Goal: Task Accomplishment & Management: Complete application form

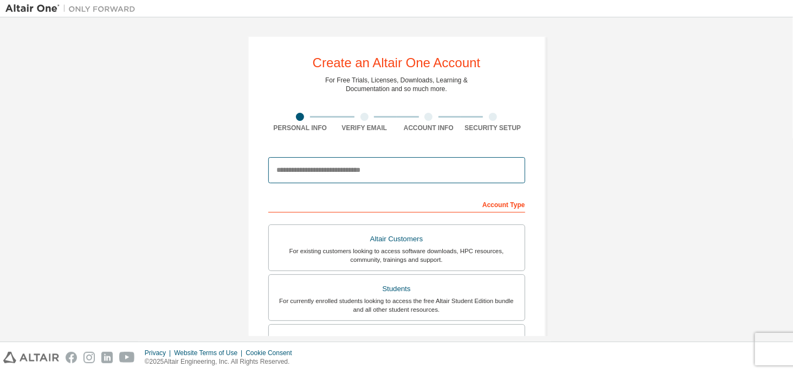
click at [317, 164] on input "email" at bounding box center [396, 170] width 257 height 26
type input "**********"
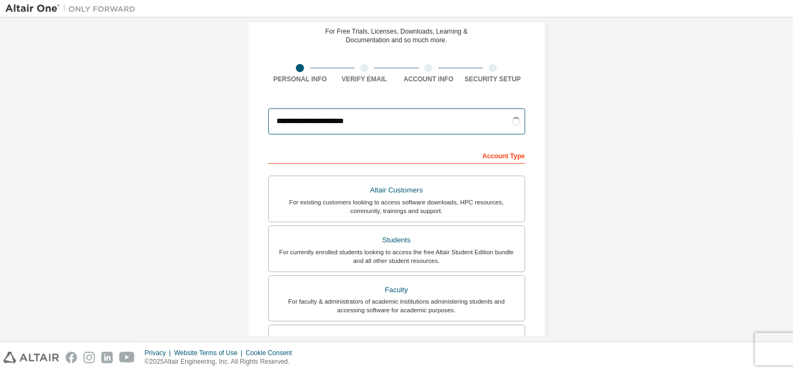
scroll to position [108, 0]
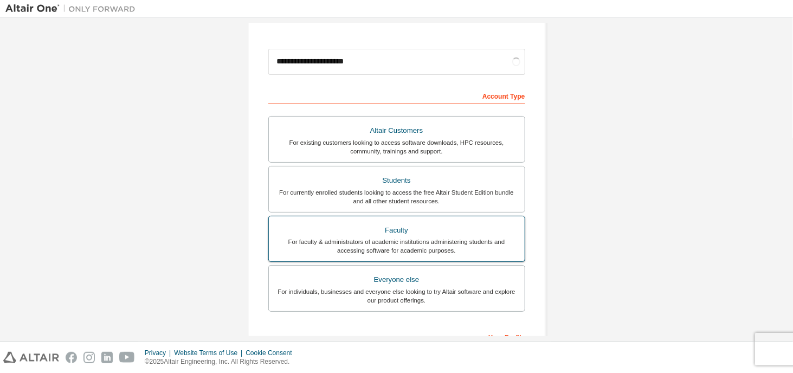
click at [493, 230] on div "Faculty" at bounding box center [396, 230] width 243 height 15
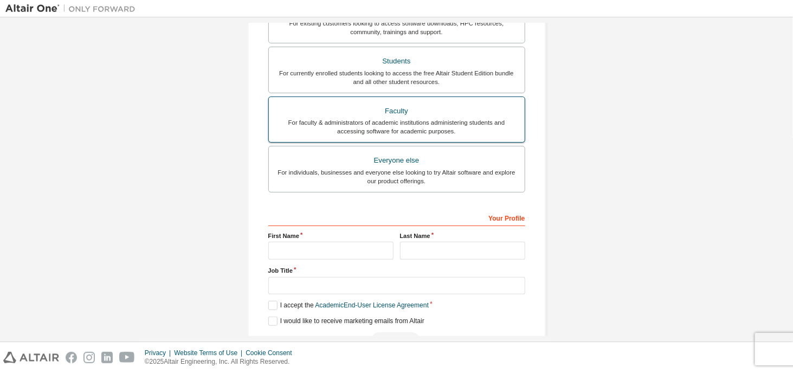
scroll to position [256, 0]
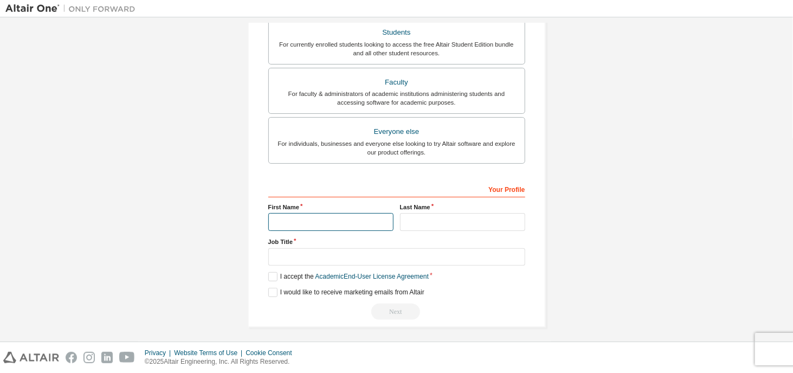
click at [358, 223] on input "text" at bounding box center [330, 222] width 125 height 18
type input "*****"
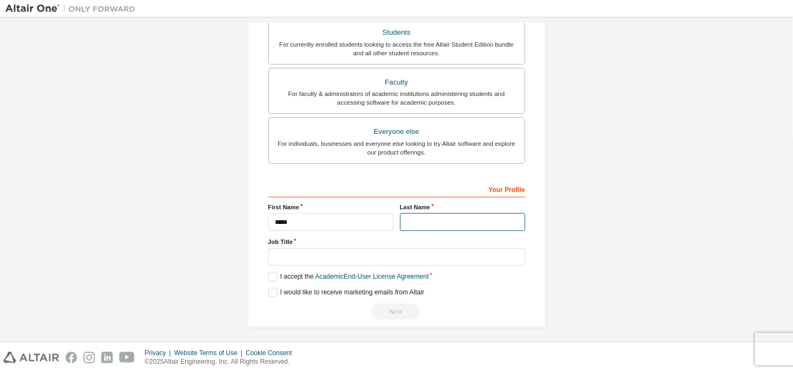
click at [442, 213] on input "text" at bounding box center [462, 222] width 125 height 18
type input "****"
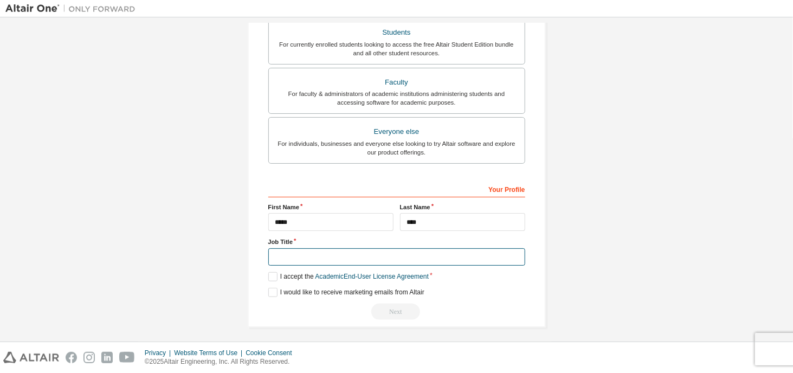
click at [432, 253] on input "text" at bounding box center [396, 257] width 257 height 18
drag, startPoint x: 371, startPoint y: 254, endPoint x: 250, endPoint y: 247, distance: 121.1
click at [250, 247] on div "**********" at bounding box center [397, 53] width 298 height 548
type input "**********"
click at [315, 274] on link "Academic End-User License Agreement" at bounding box center [371, 277] width 113 height 8
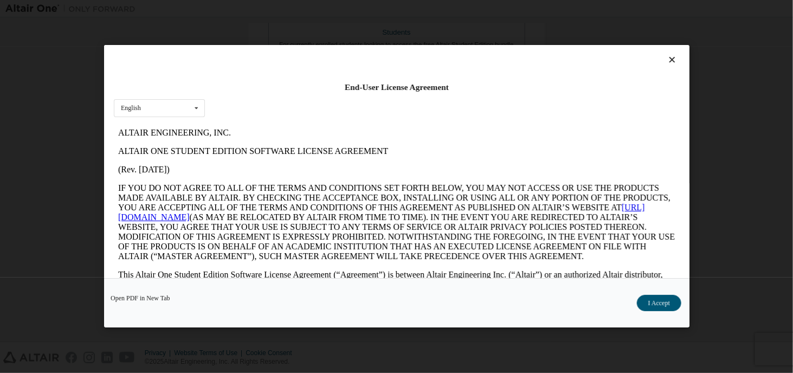
scroll to position [0, 0]
click at [666, 55] on icon at bounding box center [671, 60] width 11 height 10
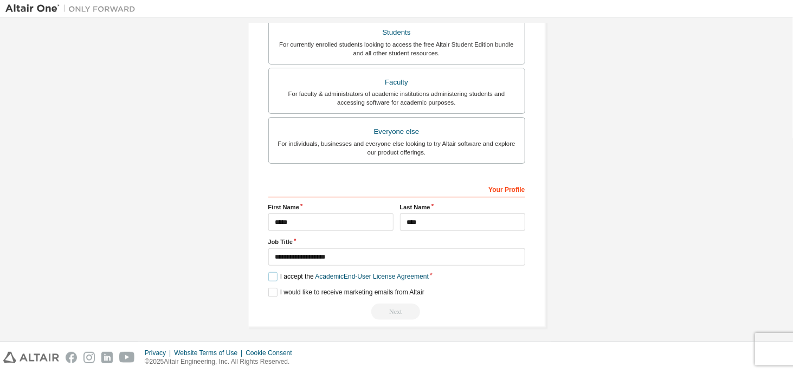
click at [274, 272] on label "I accept the Academic End-User License Agreement" at bounding box center [348, 276] width 160 height 9
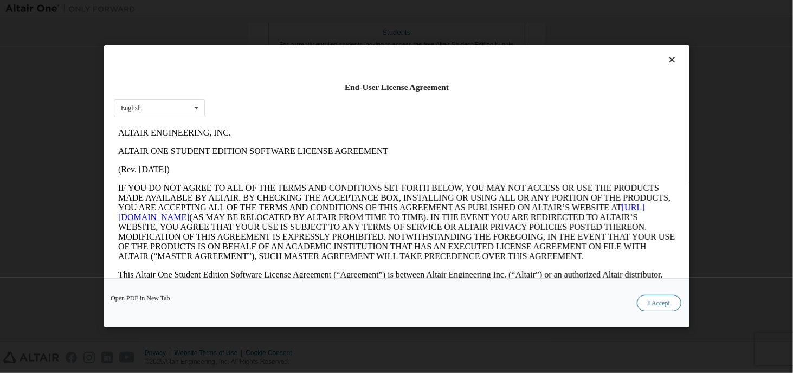
click at [658, 301] on button "I Accept" at bounding box center [658, 303] width 44 height 16
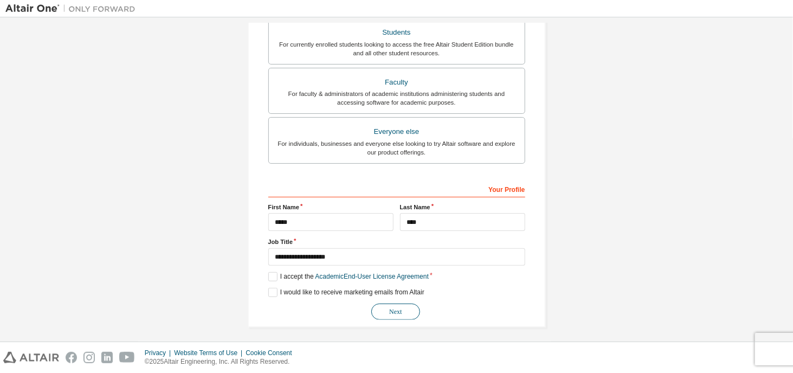
click at [393, 308] on button "Next" at bounding box center [395, 311] width 49 height 16
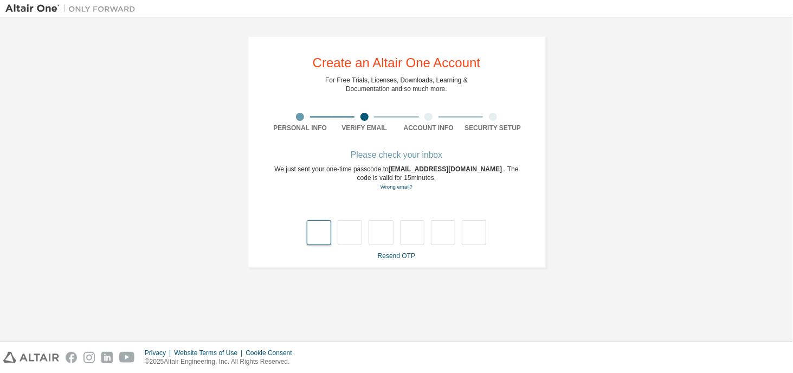
type input "*"
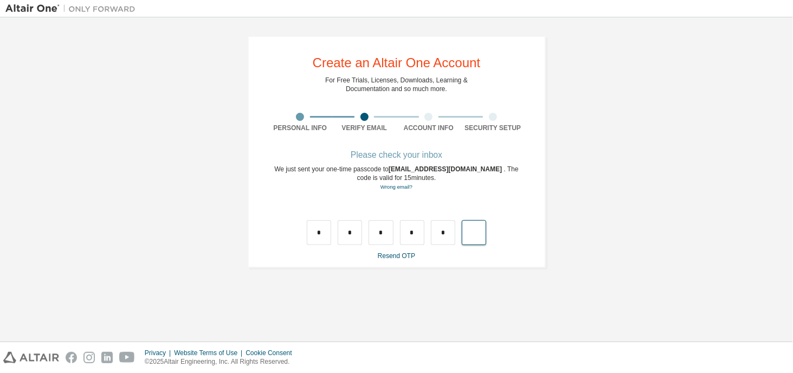
type input "*"
click at [404, 255] on link "Resend OTP" at bounding box center [396, 256] width 37 height 8
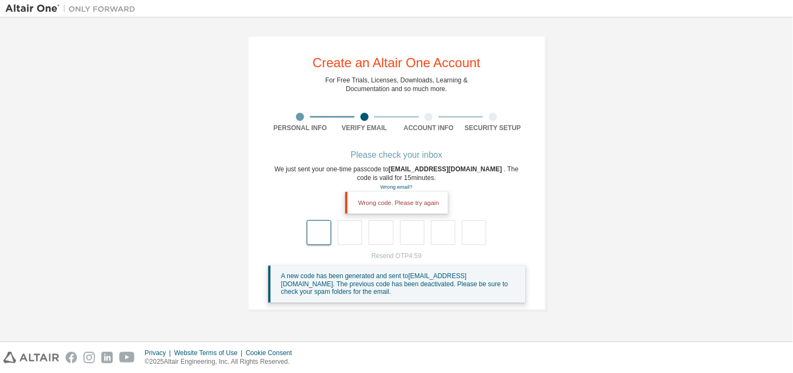
click at [324, 230] on input "text" at bounding box center [319, 232] width 24 height 25
type input "*"
click at [396, 278] on span "A new code has been generated and sent to chenaokun1990@ufl.edu . The previous …" at bounding box center [394, 283] width 227 height 23
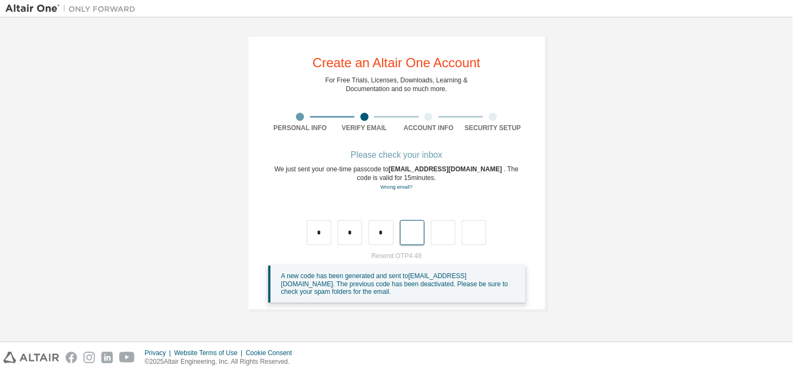
click at [405, 240] on input "text" at bounding box center [412, 232] width 24 height 25
type input "*"
click at [328, 235] on input "text" at bounding box center [319, 232] width 24 height 25
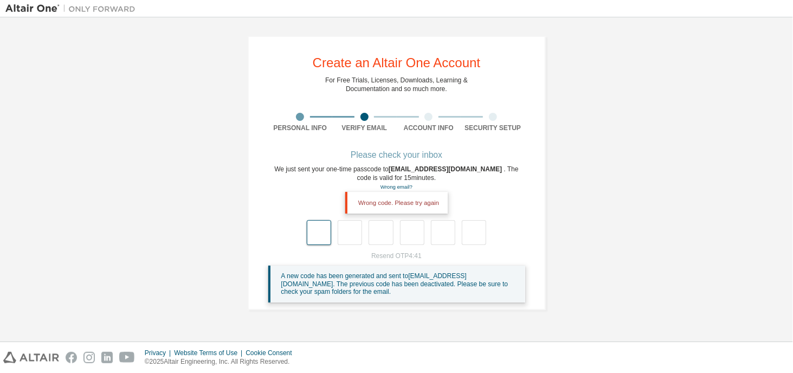
type input "*"
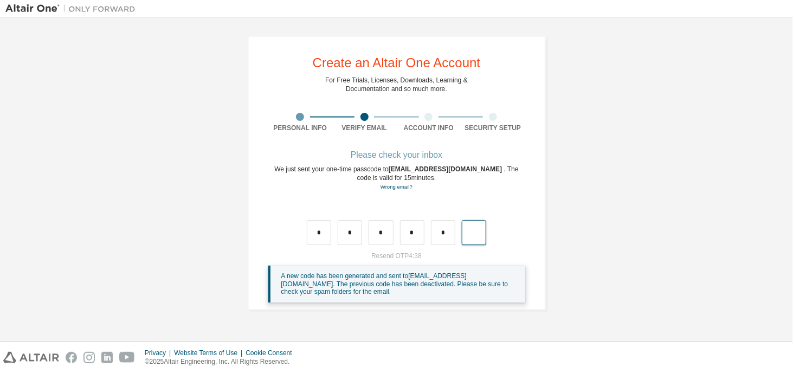
type input "*"
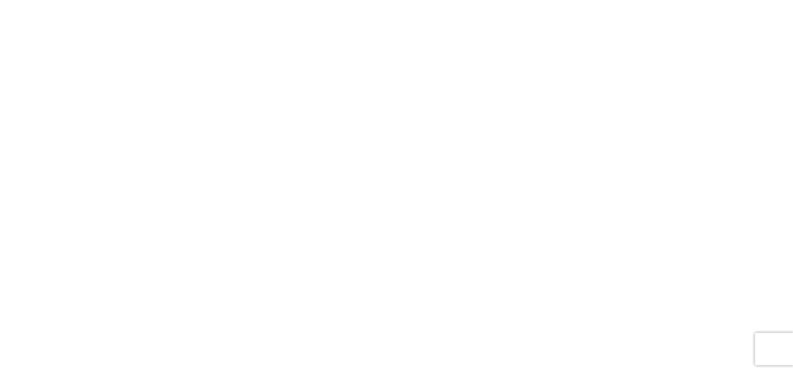
scroll to position [40, 0]
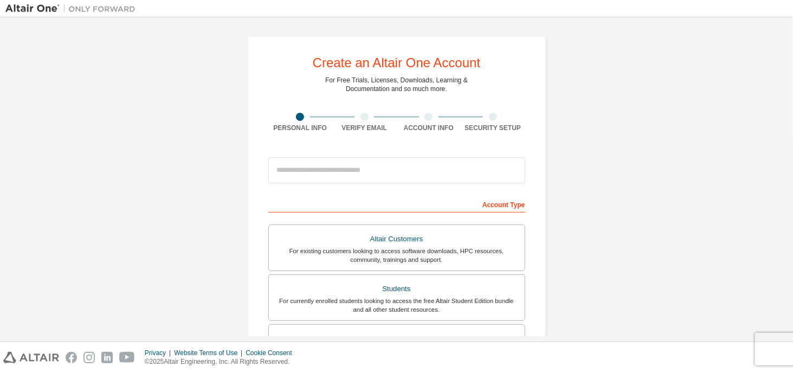
click at [37, 8] on img at bounding box center [72, 8] width 135 height 11
